Goal: Submit feedback/report problem: Submit feedback/report problem

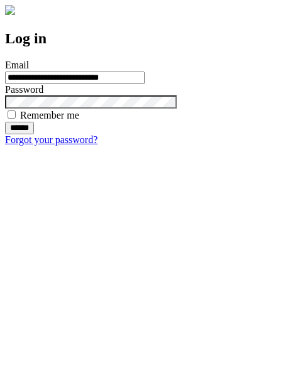
click at [34, 134] on input "******" at bounding box center [19, 128] width 29 height 13
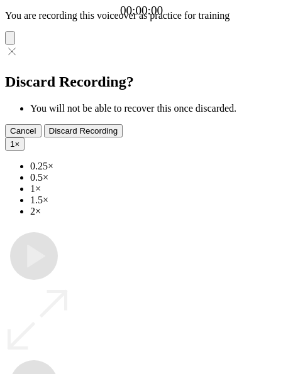
type input "**********"
